Goal: Contribute content: Add original content to the website for others to see

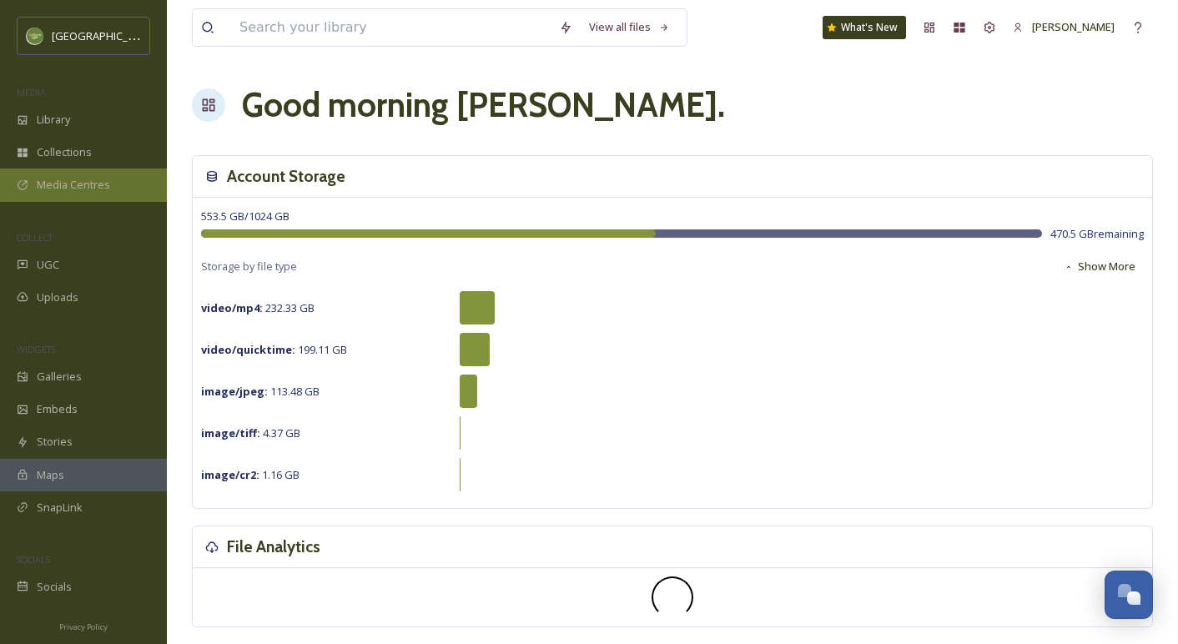
click at [92, 184] on span "Media Centres" at bounding box center [73, 185] width 73 height 16
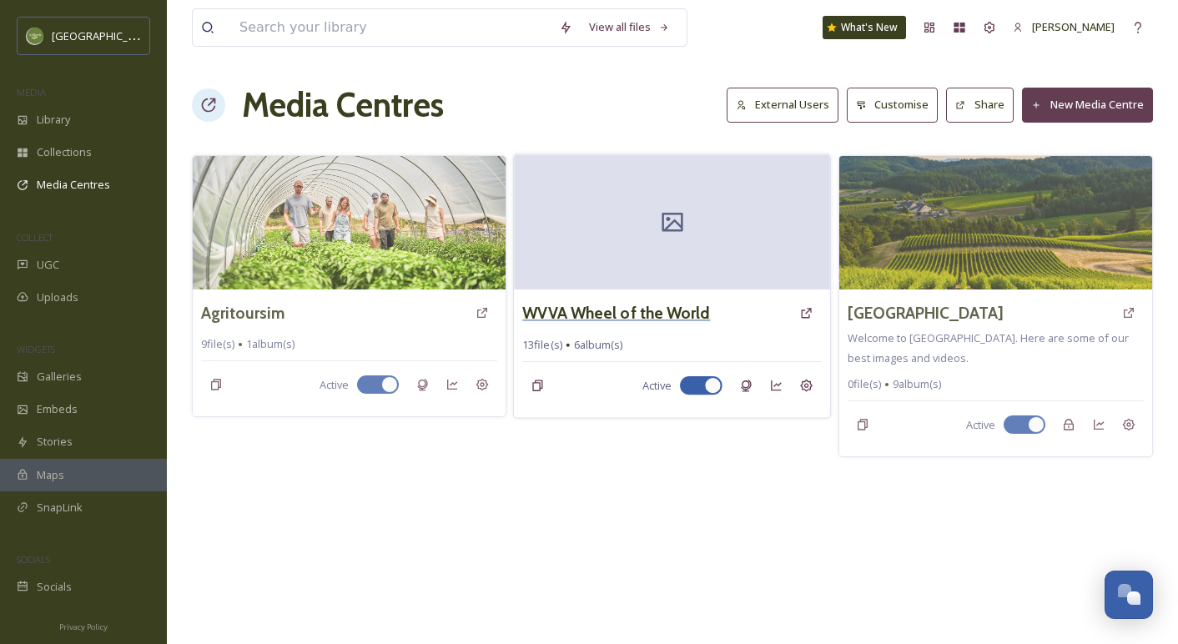
click at [663, 315] on h3 "WVVA Wheel of the World" at bounding box center [617, 313] width 188 height 24
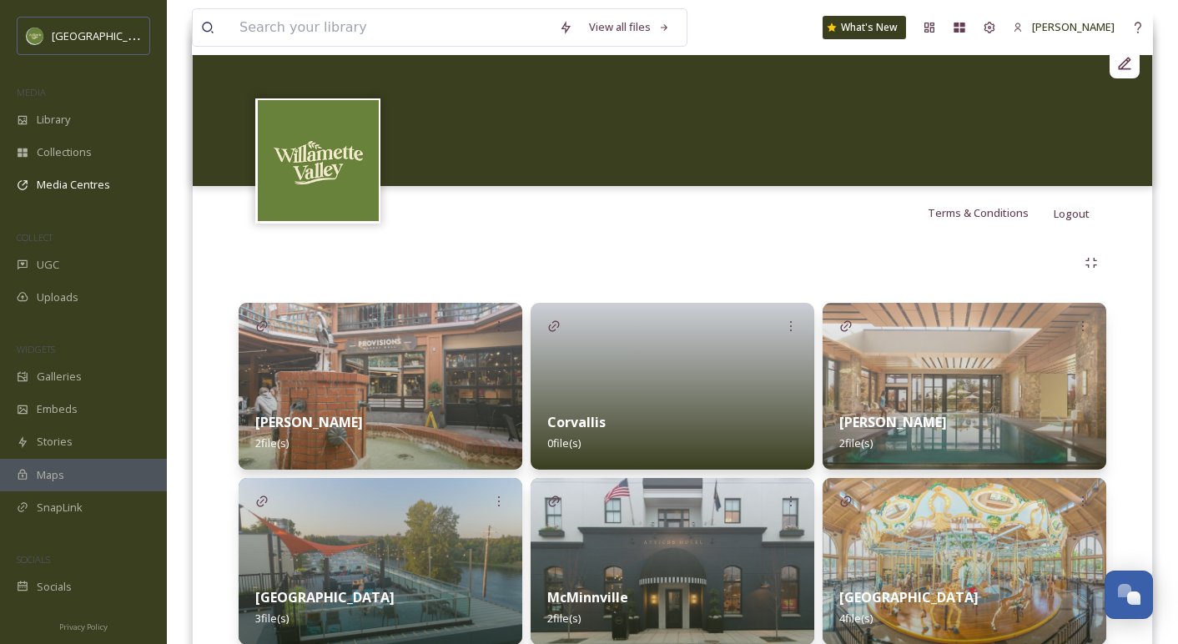
scroll to position [185, 0]
click at [899, 349] on img at bounding box center [965, 387] width 284 height 167
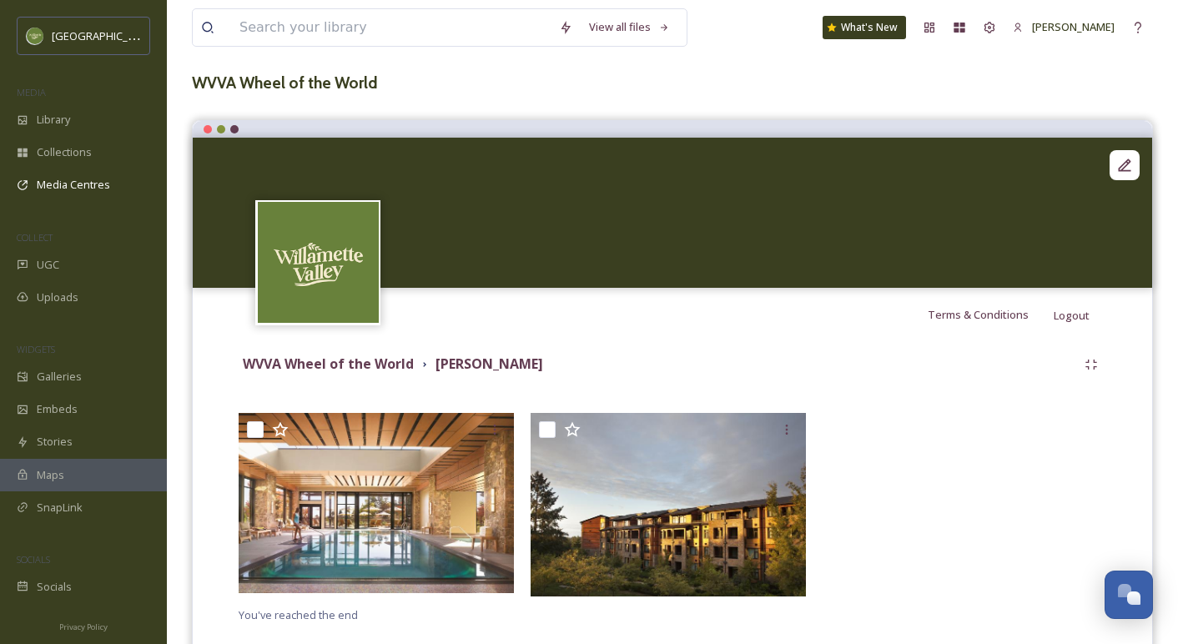
scroll to position [77, 0]
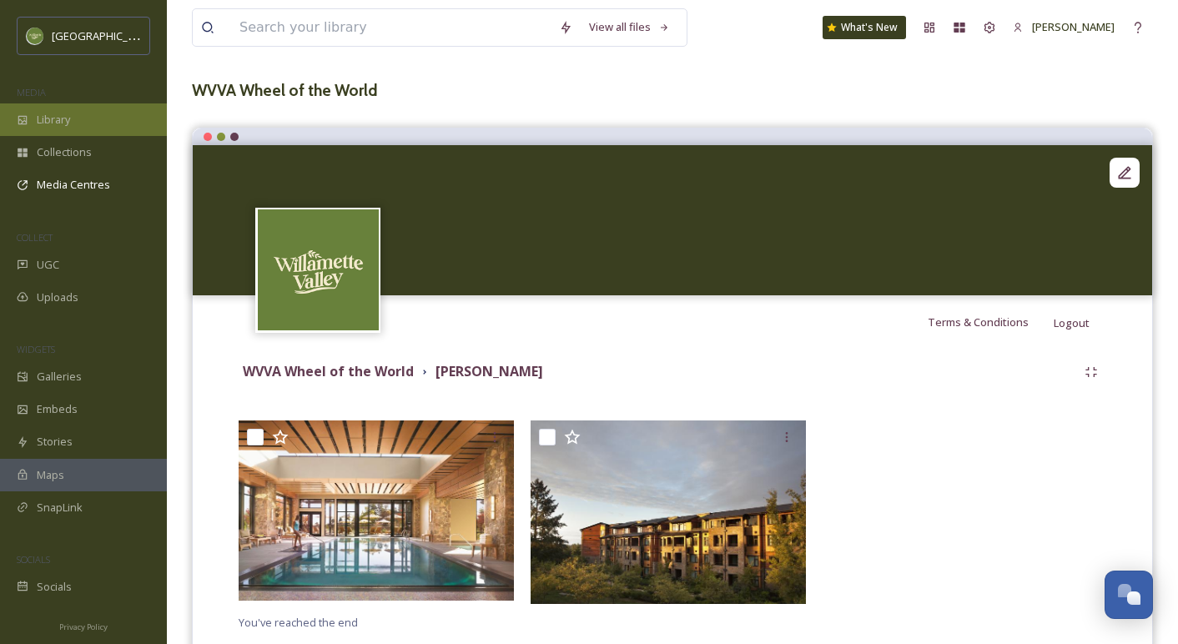
click at [58, 117] on span "Library" at bounding box center [53, 120] width 33 height 16
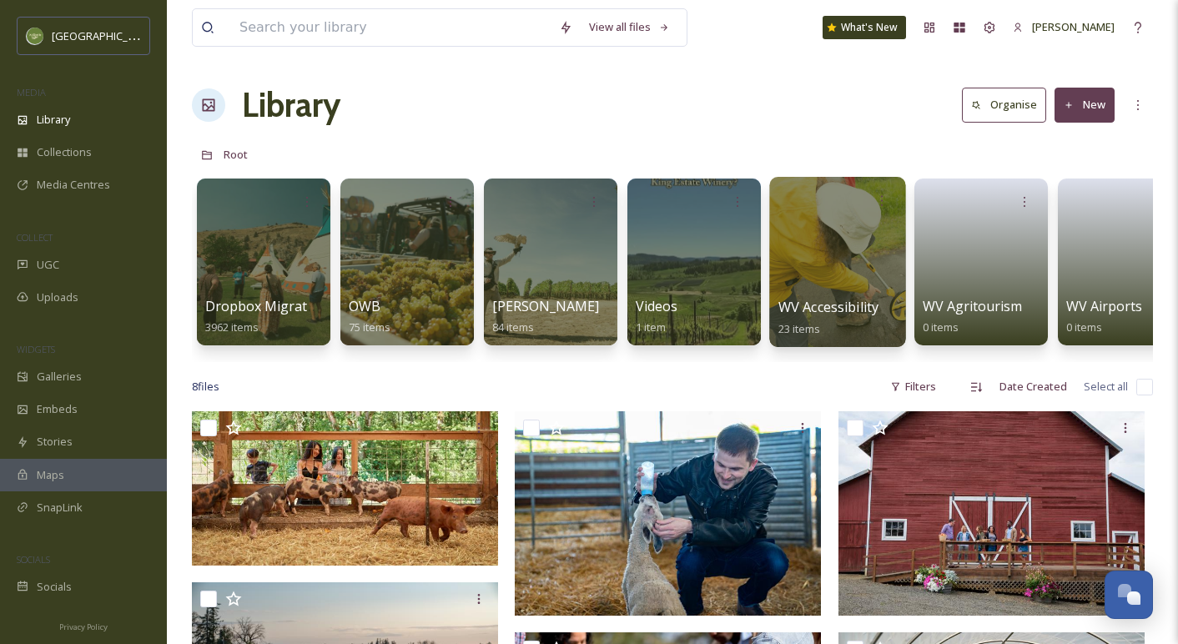
click at [829, 257] on div at bounding box center [837, 262] width 136 height 170
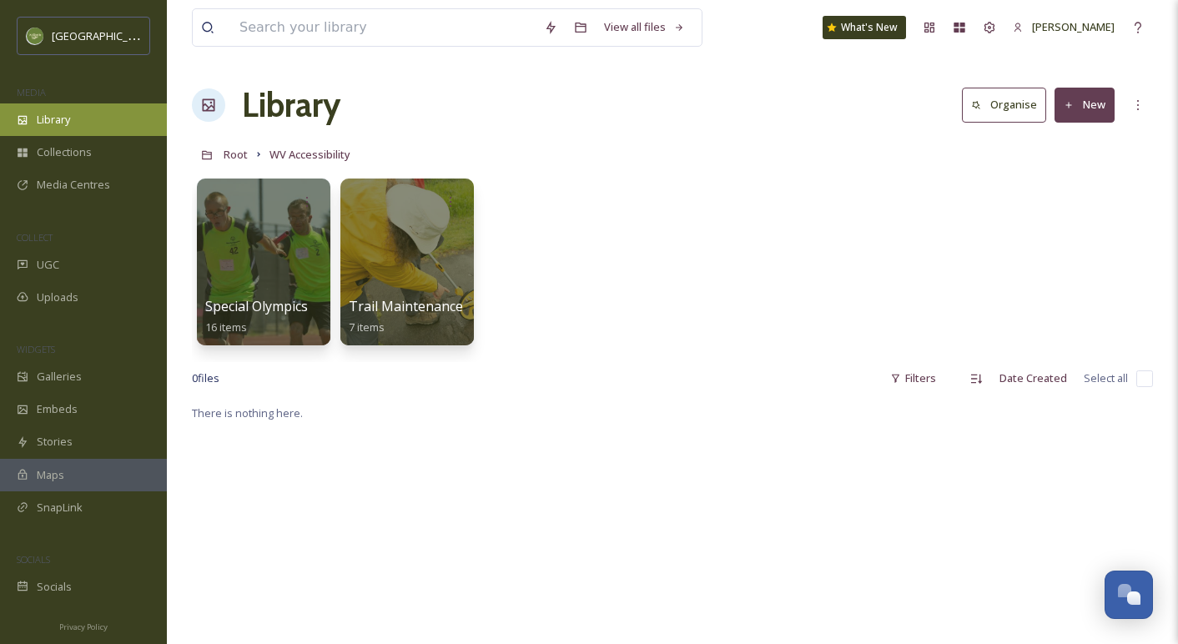
click at [98, 116] on div "Library" at bounding box center [83, 119] width 167 height 33
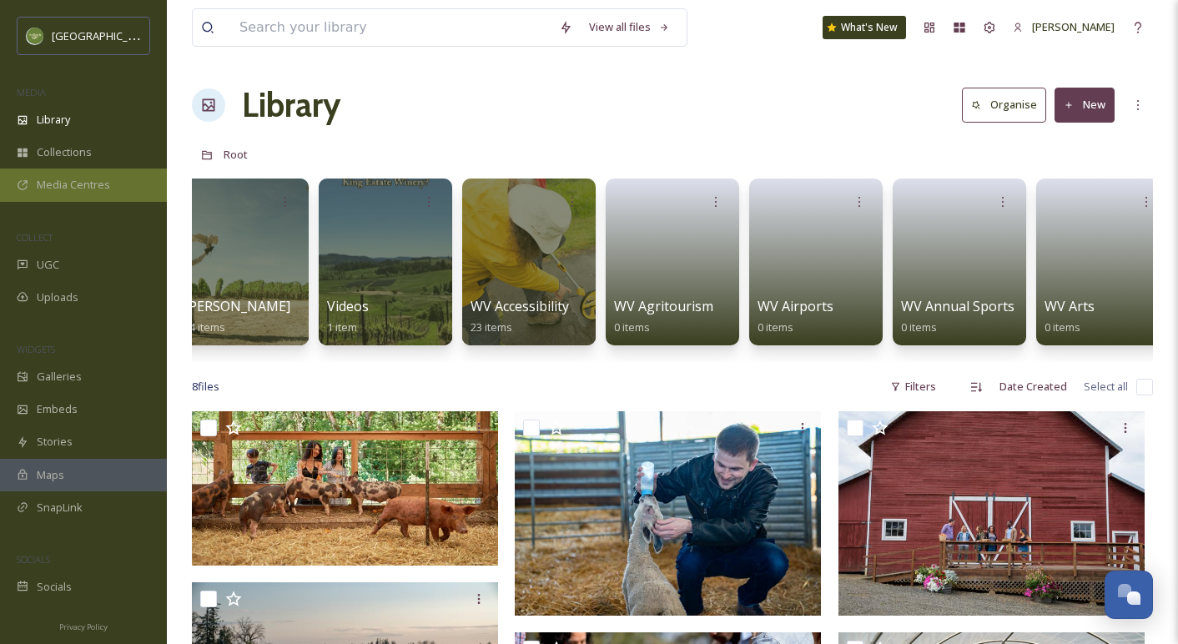
click at [82, 184] on span "Media Centres" at bounding box center [73, 185] width 73 height 16
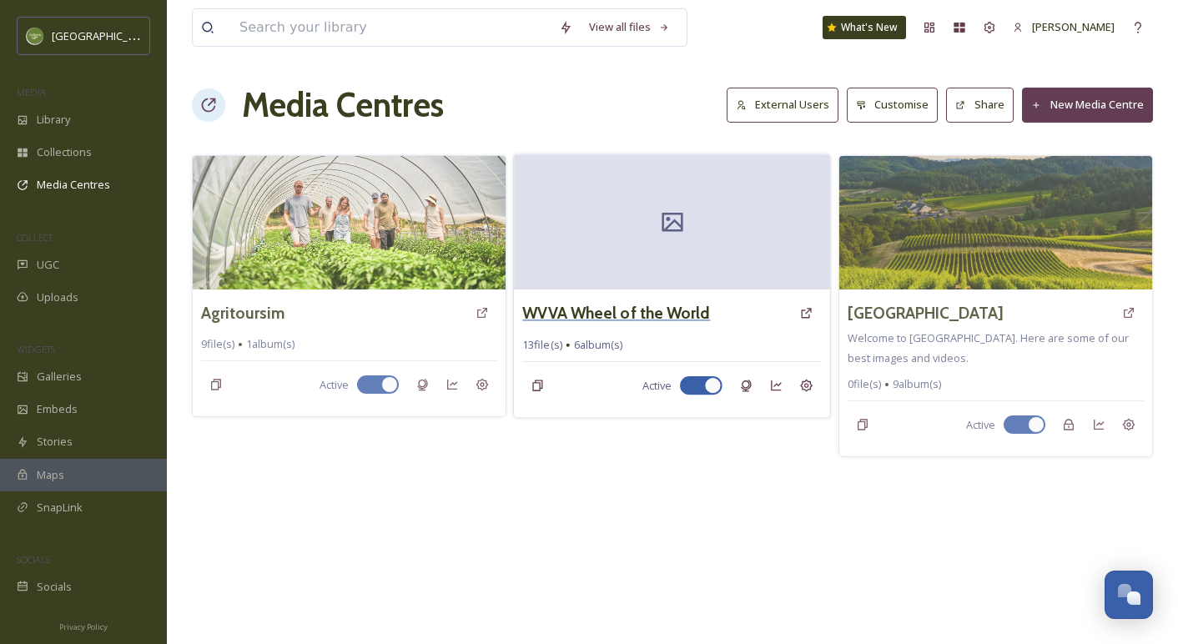
click at [605, 310] on h3 "WVVA Wheel of the World" at bounding box center [617, 313] width 188 height 24
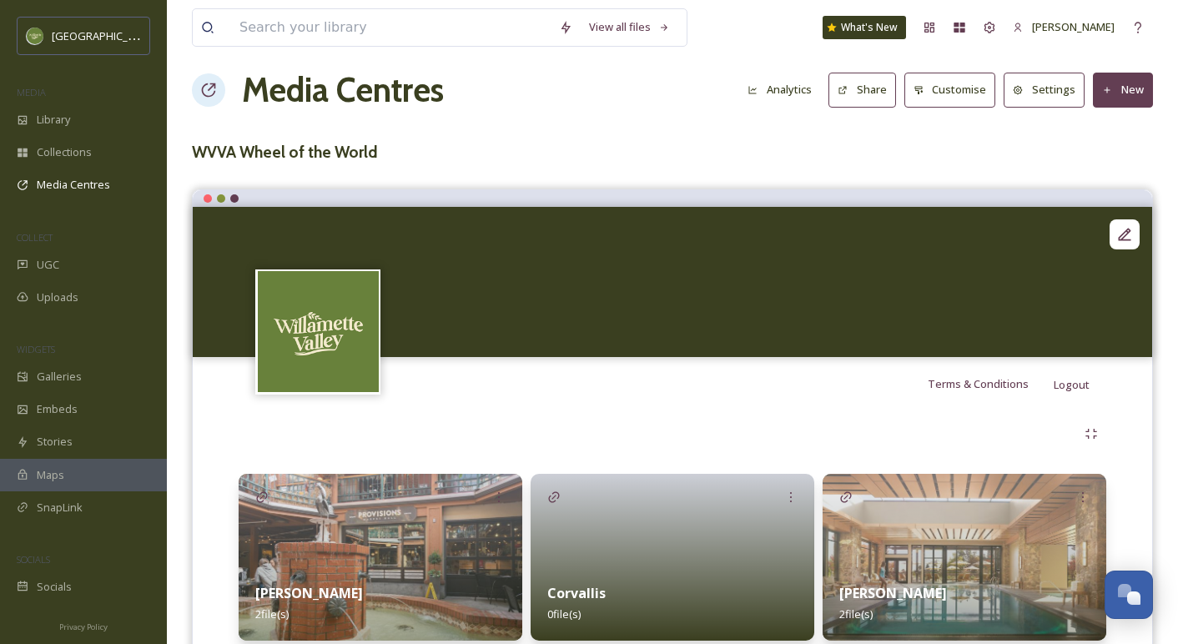
scroll to position [9, 0]
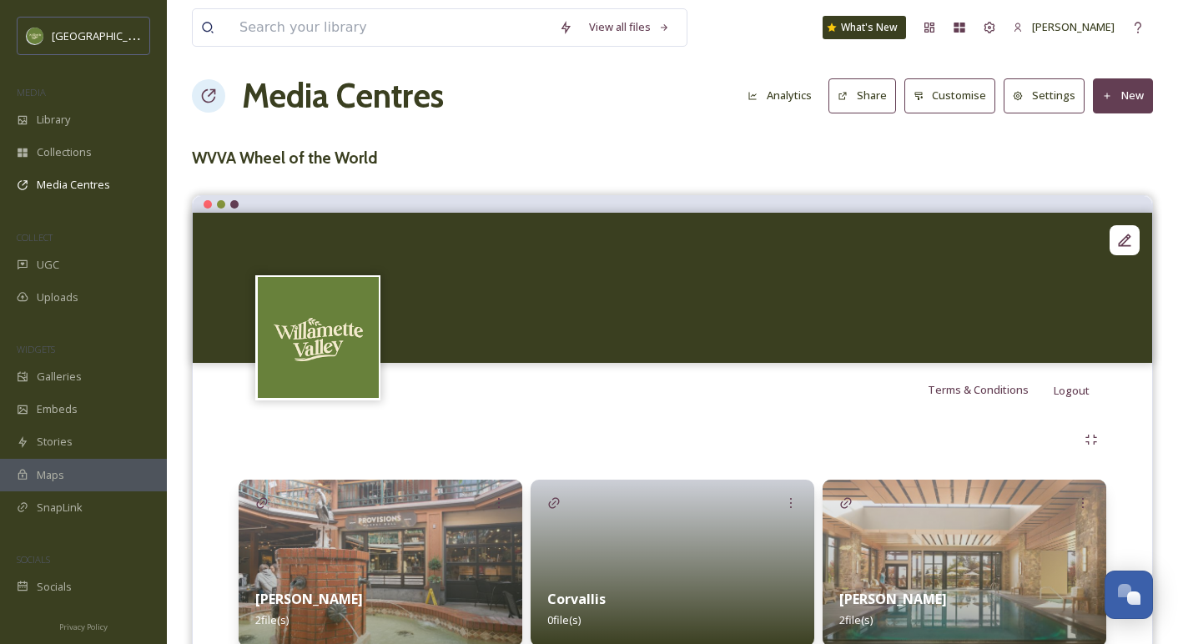
click at [1114, 95] on button "New" at bounding box center [1123, 95] width 60 height 34
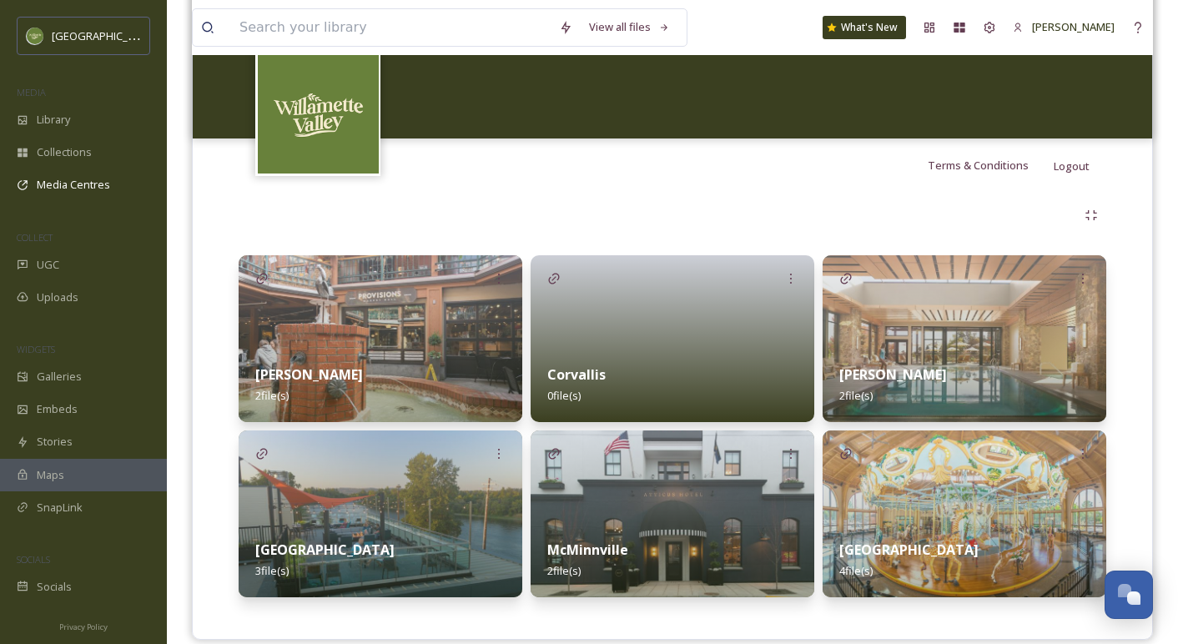
scroll to position [242, 0]
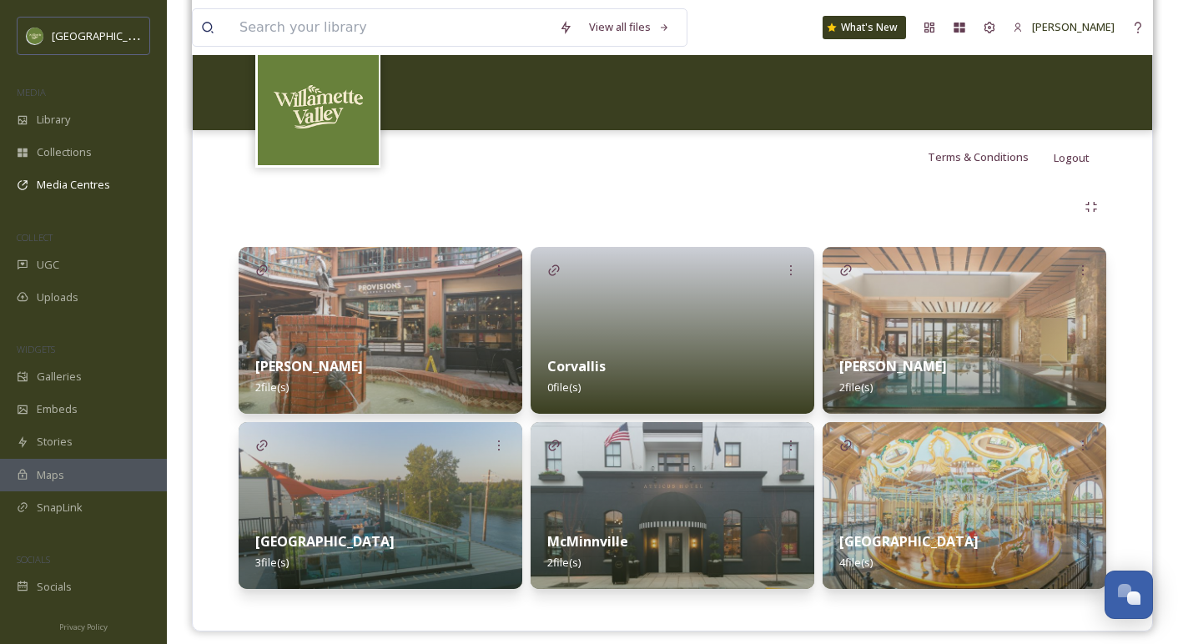
click at [888, 344] on div "[PERSON_NAME] 2 file(s)" at bounding box center [965, 377] width 284 height 74
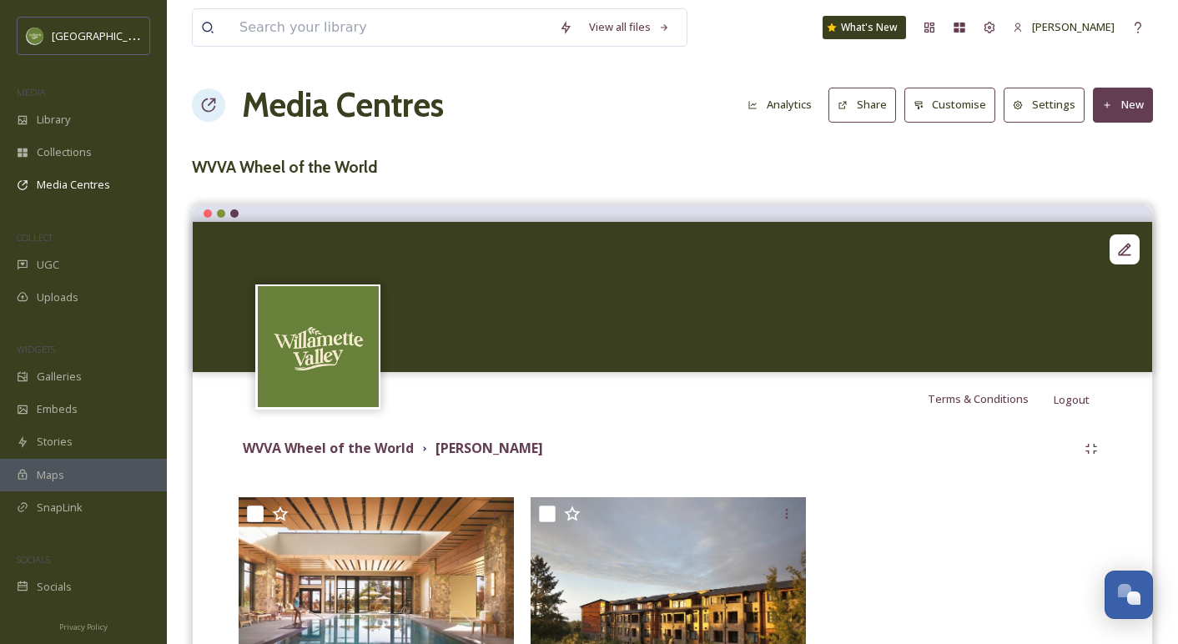
click at [1129, 103] on button "New" at bounding box center [1123, 105] width 60 height 34
click at [1108, 147] on span "Add Files" at bounding box center [1112, 144] width 45 height 16
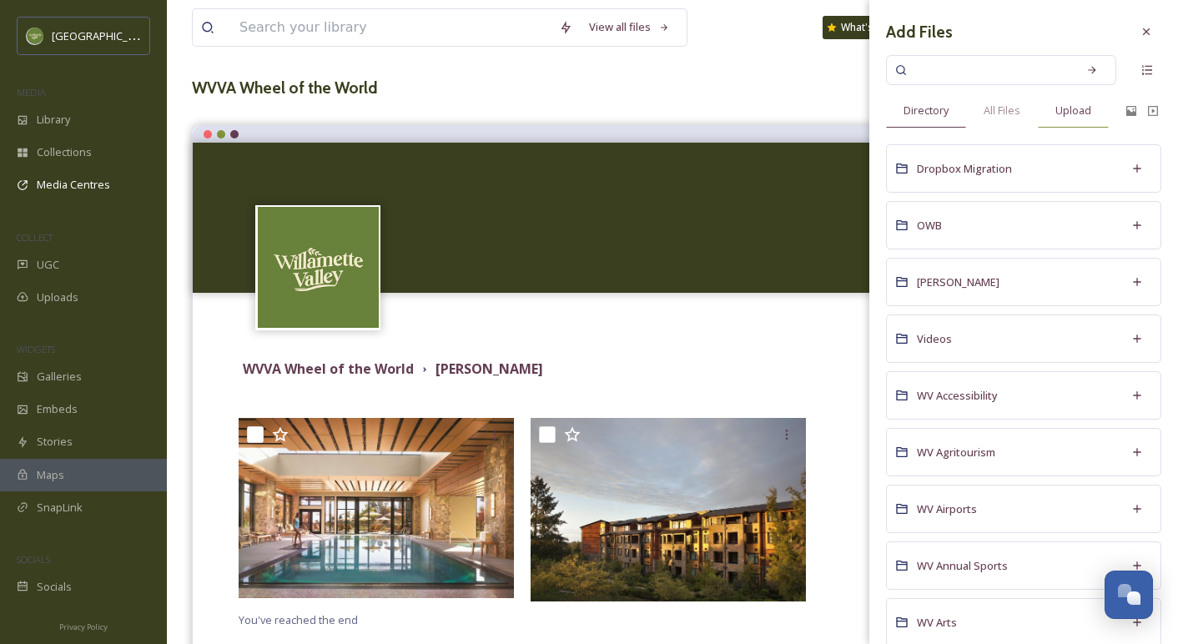
click at [1071, 108] on span "Upload" at bounding box center [1074, 111] width 36 height 16
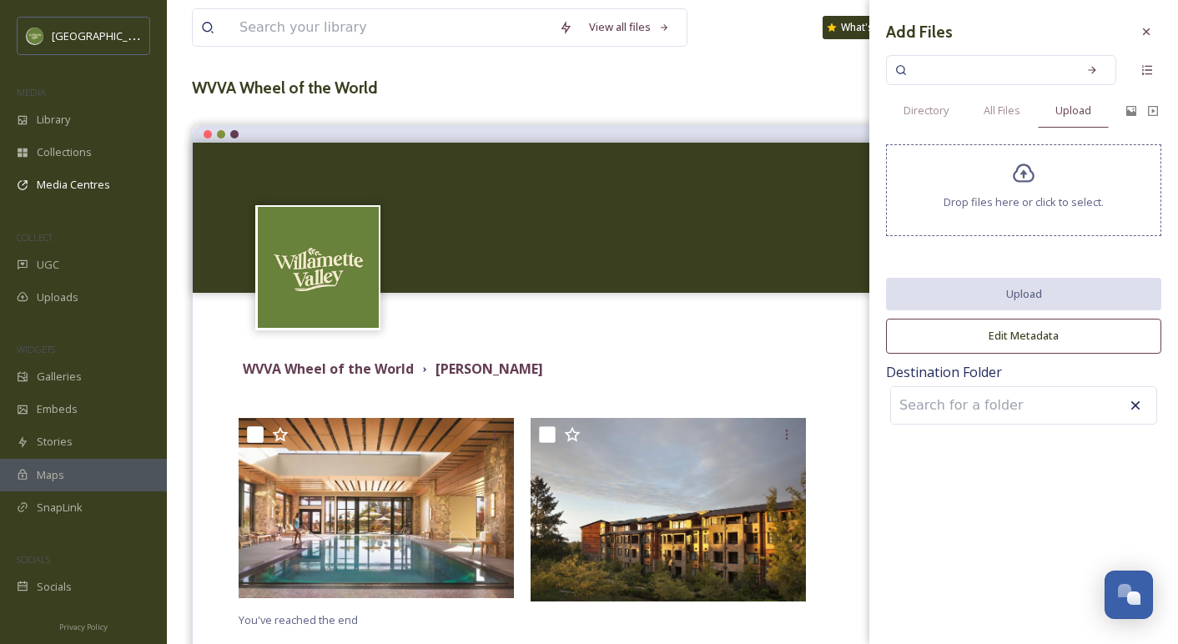
click at [1050, 411] on input at bounding box center [983, 405] width 184 height 37
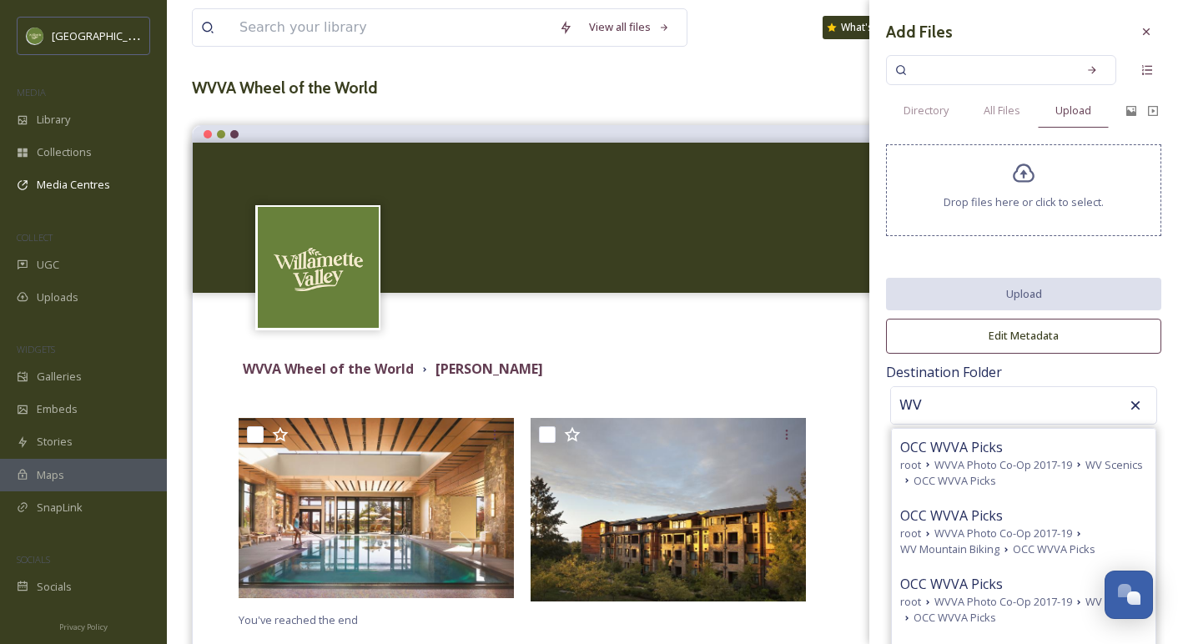
type input "W"
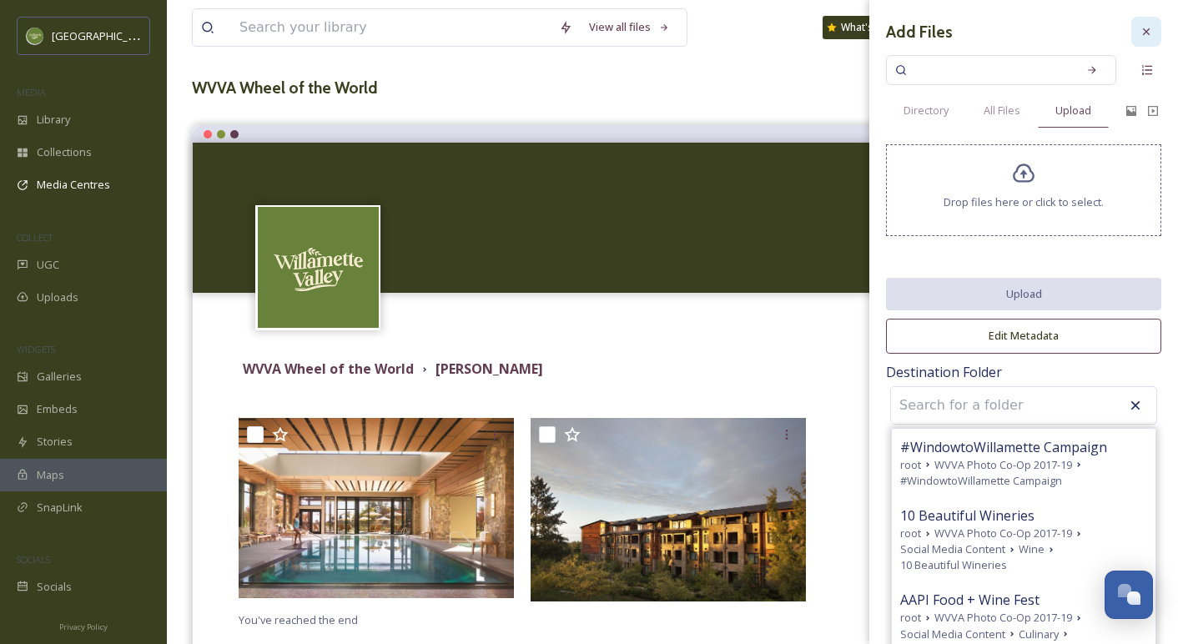
click at [1144, 32] on icon at bounding box center [1146, 31] width 13 height 13
